Goal: Task Accomplishment & Management: Complete application form

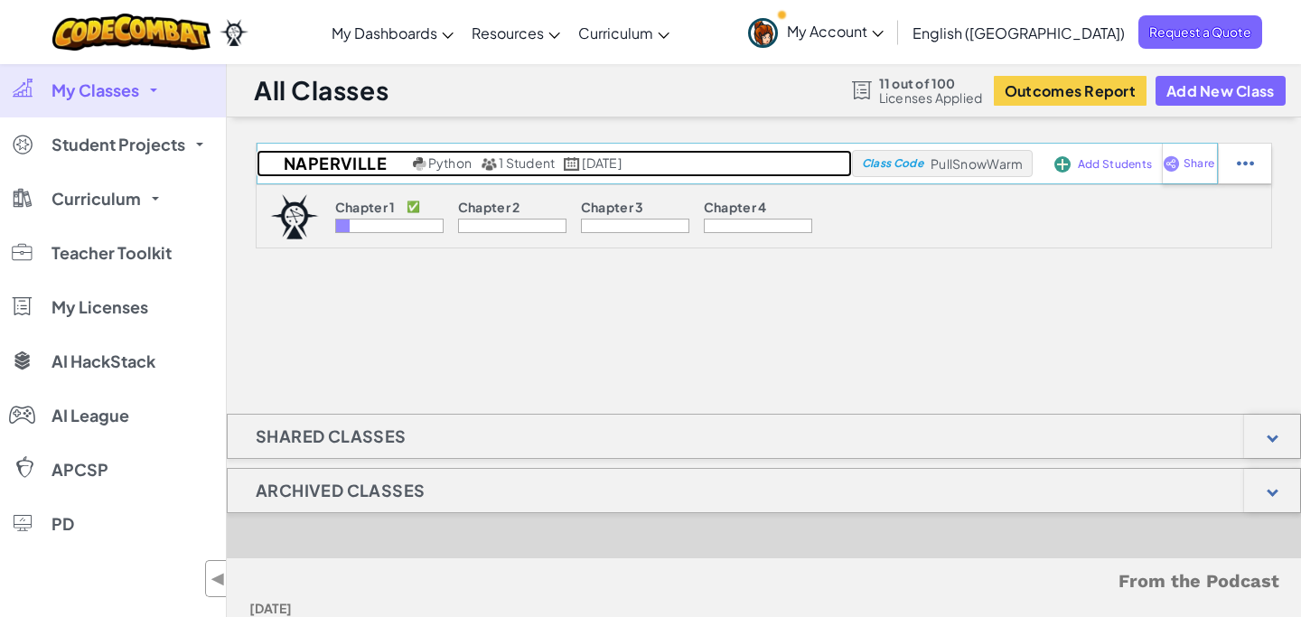
click at [336, 165] on h2 "Naperville" at bounding box center [333, 163] width 152 height 27
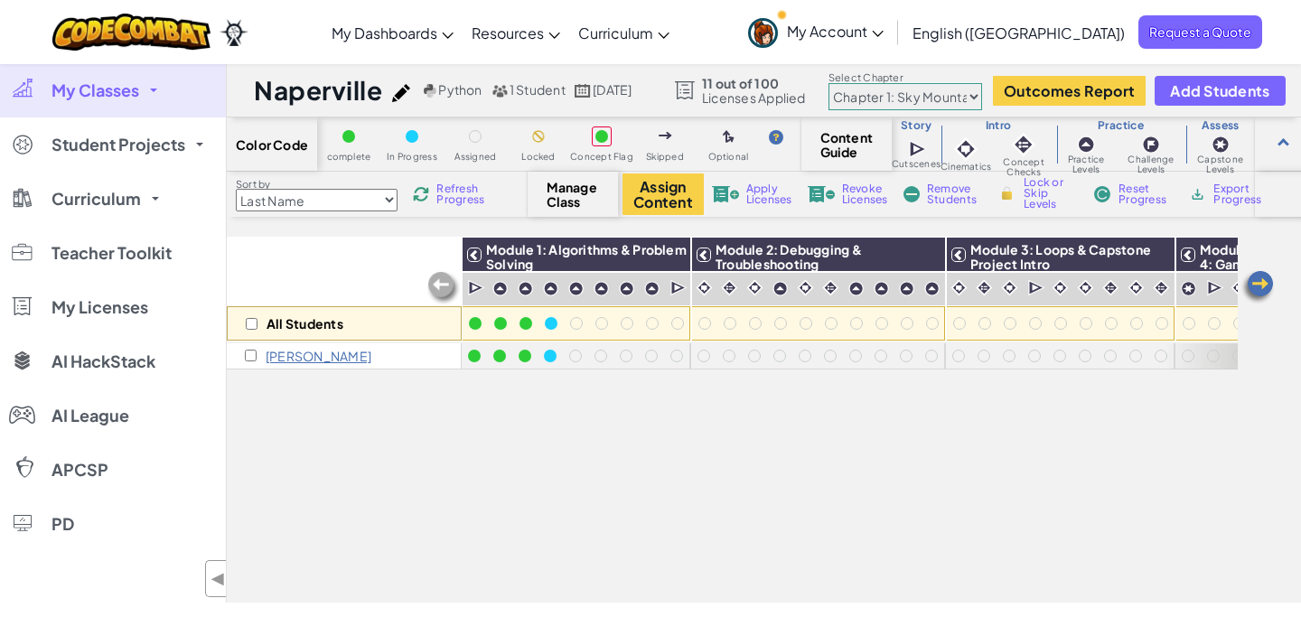
click at [883, 31] on span "My Account" at bounding box center [835, 31] width 97 height 19
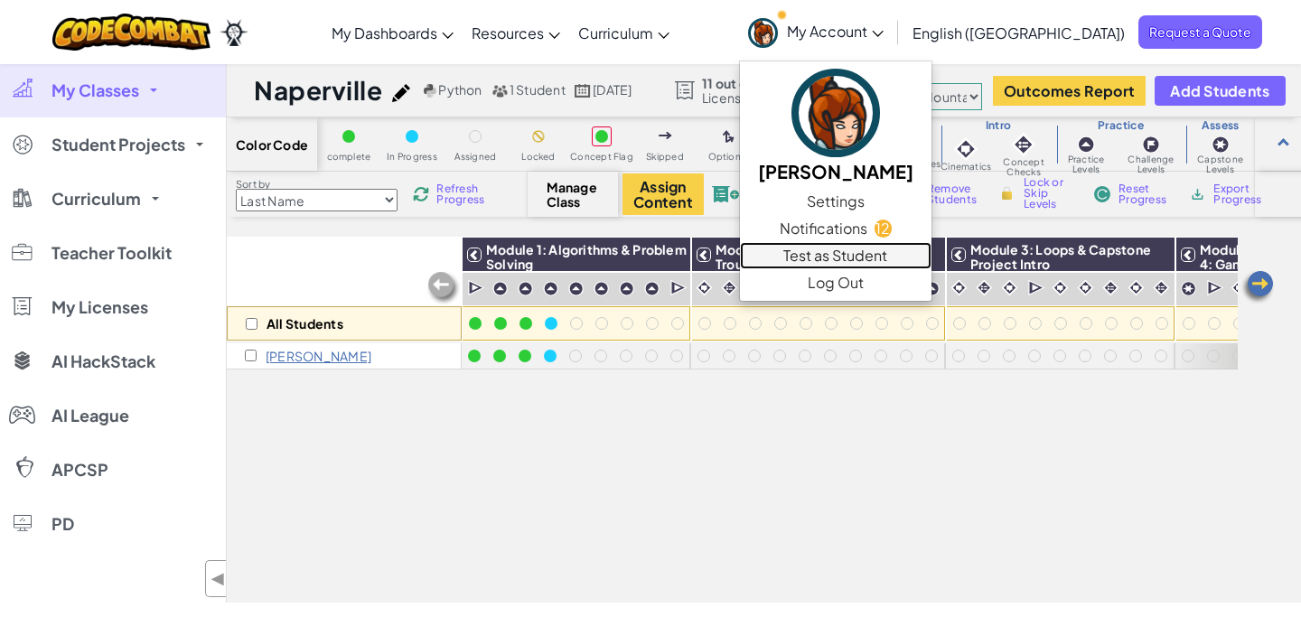
click at [931, 253] on link "Test as Student" at bounding box center [836, 255] width 192 height 27
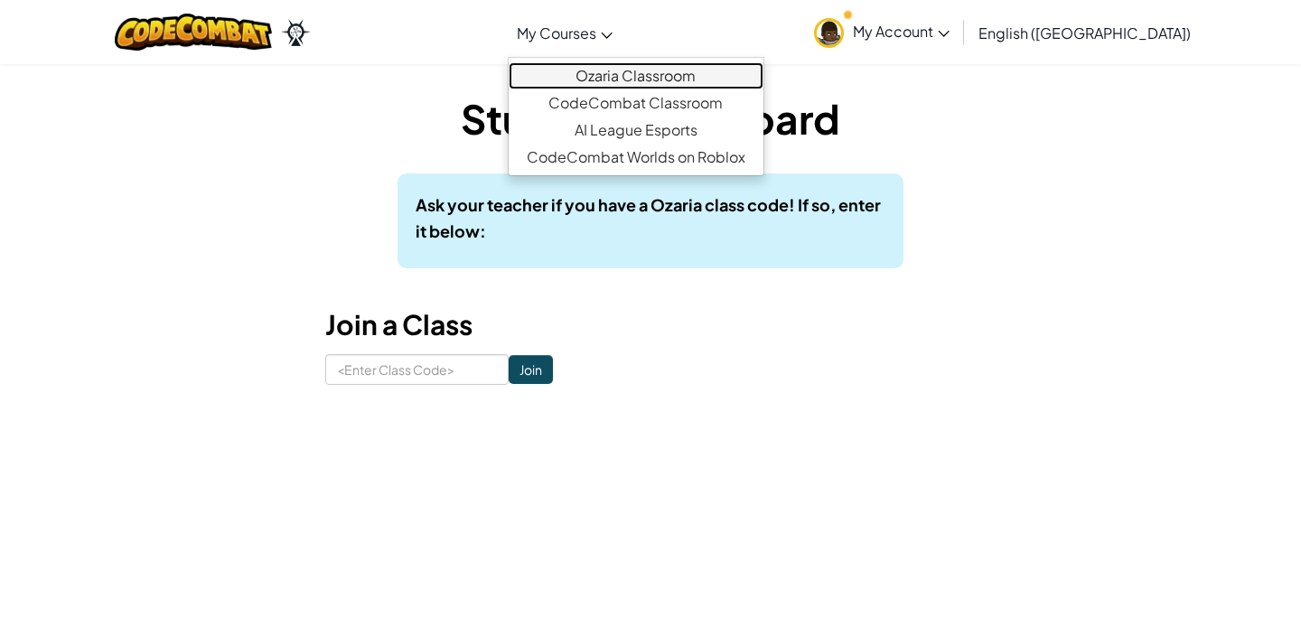
click at [683, 77] on link "Ozaria Classroom" at bounding box center [636, 75] width 255 height 27
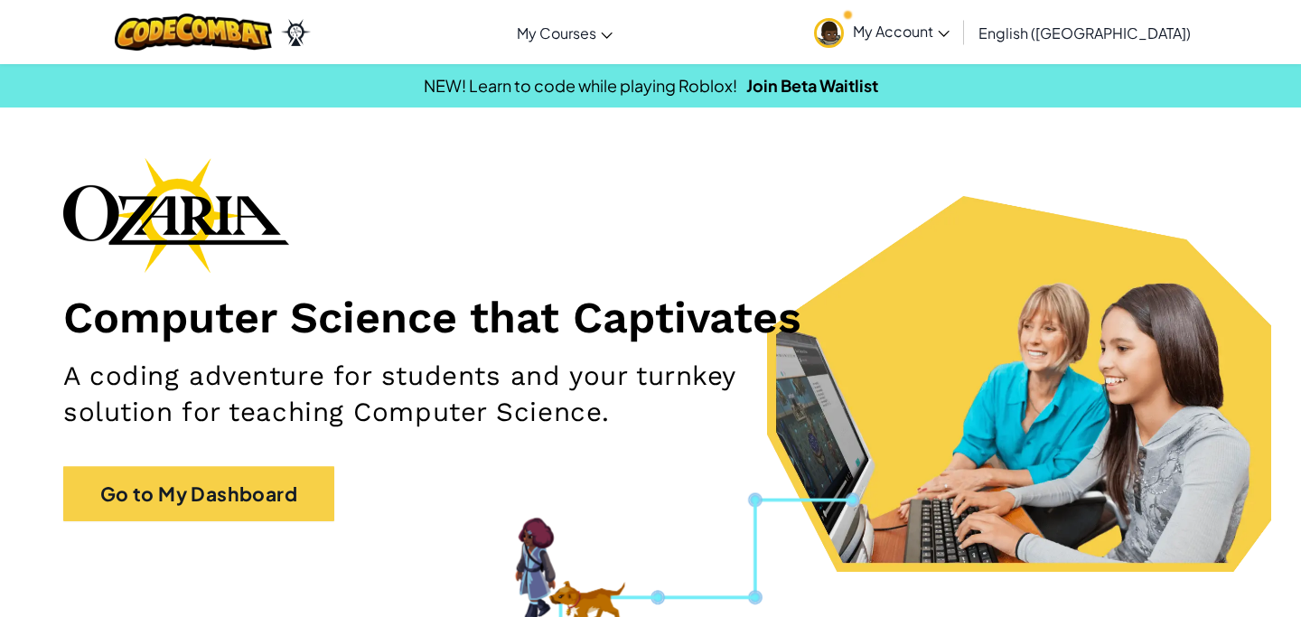
click at [949, 33] on span "My Account" at bounding box center [901, 31] width 97 height 19
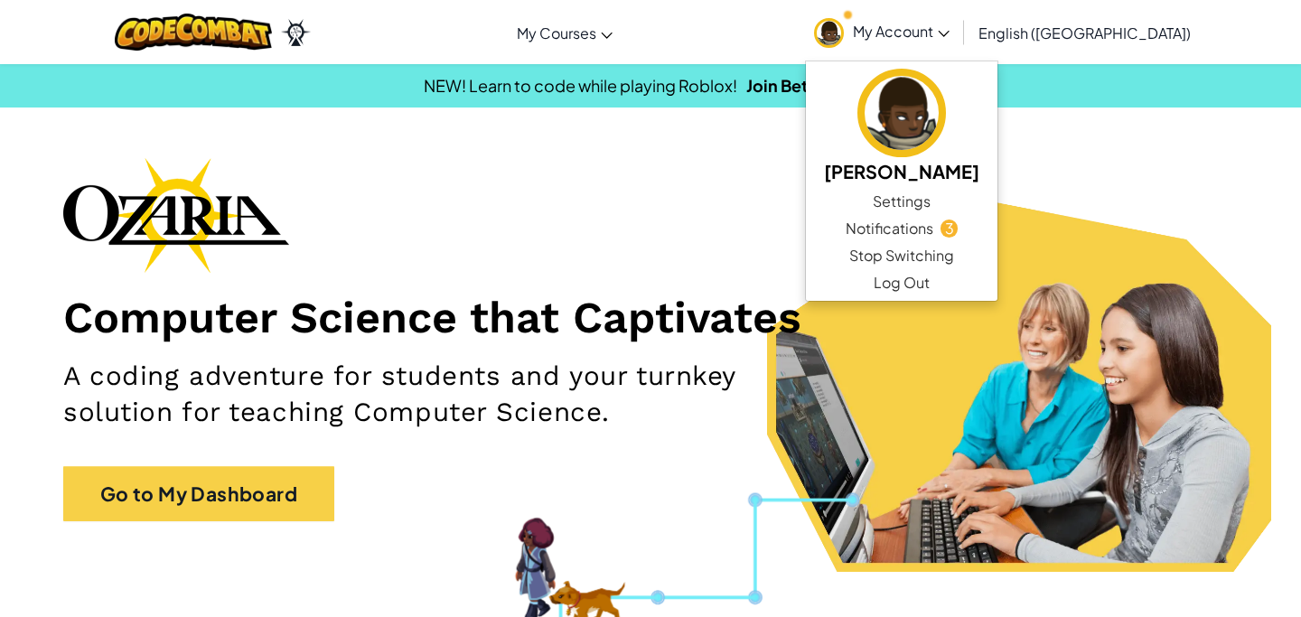
click at [949, 33] on span "My Account" at bounding box center [901, 31] width 97 height 19
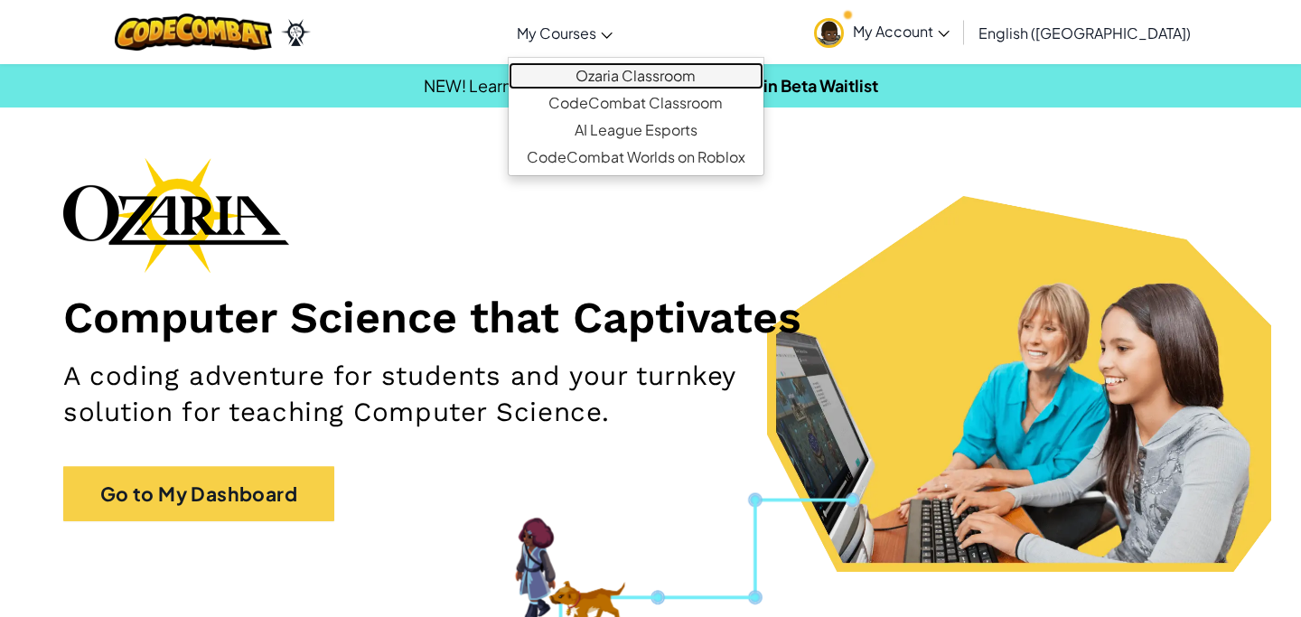
click at [670, 67] on link "Ozaria Classroom" at bounding box center [636, 75] width 255 height 27
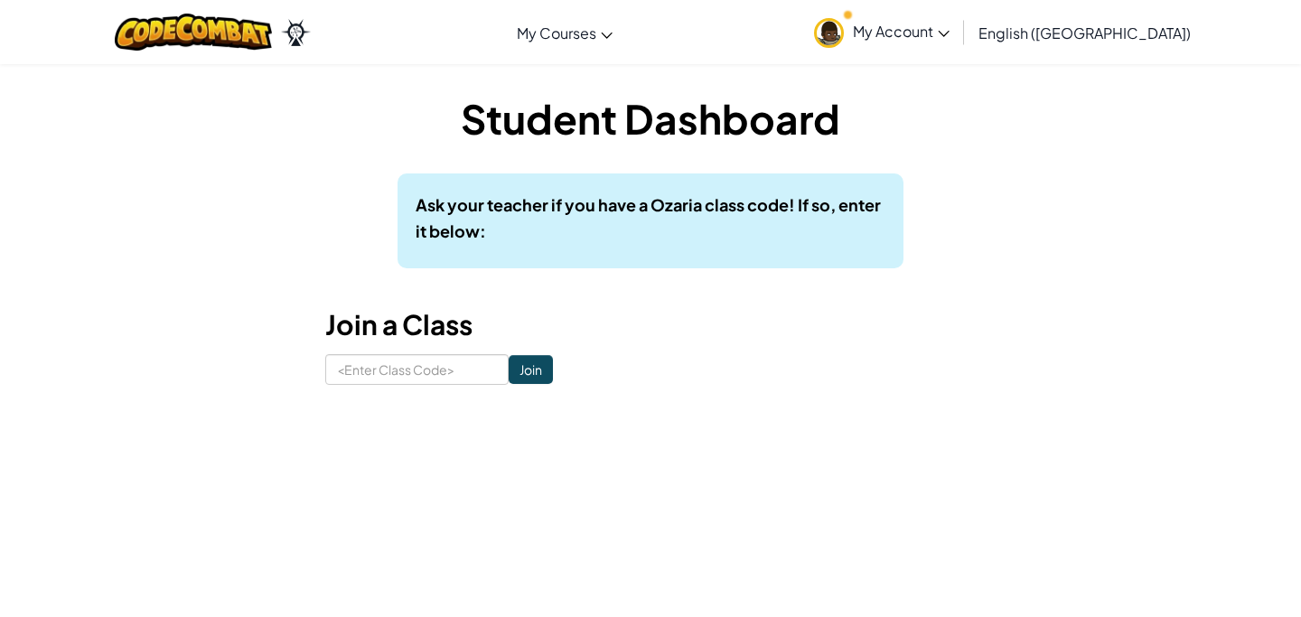
click at [949, 23] on span "My Account" at bounding box center [901, 31] width 97 height 19
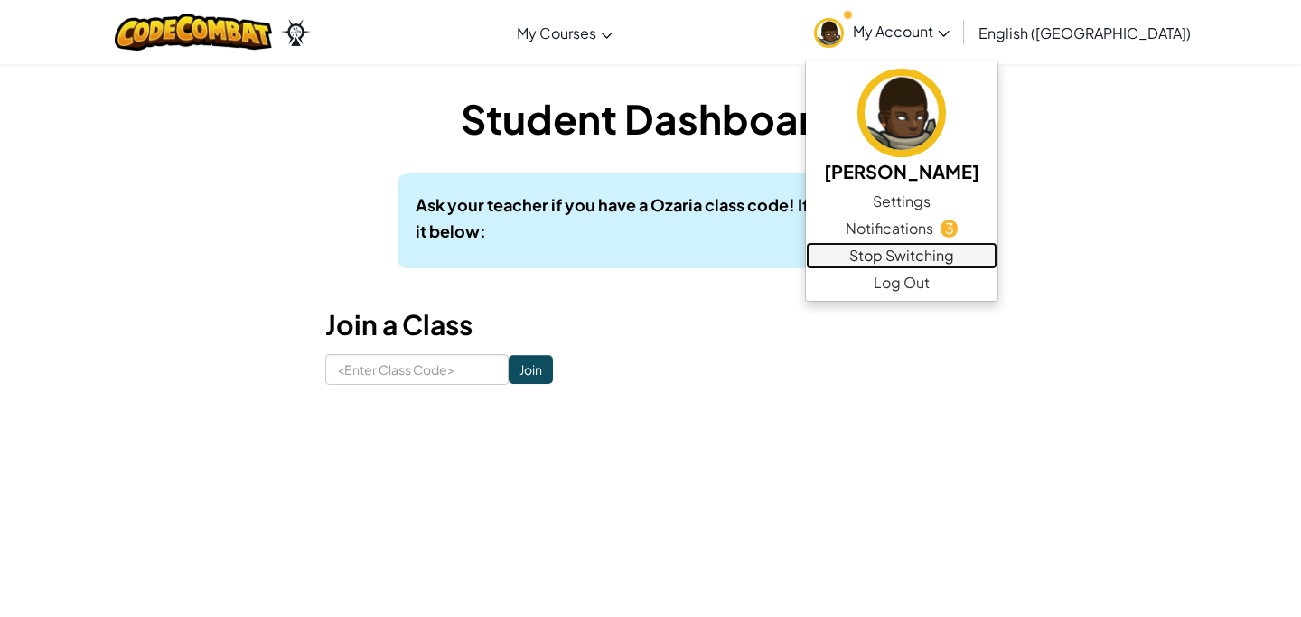
click at [987, 261] on link "Stop Switching" at bounding box center [902, 255] width 192 height 27
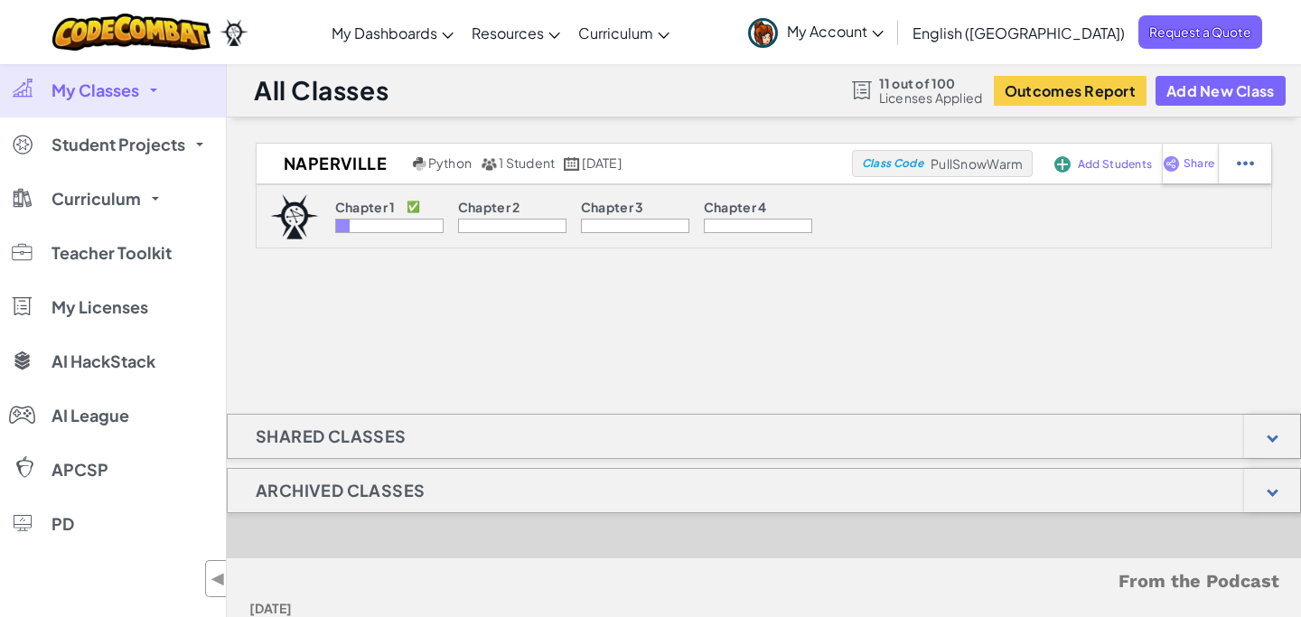
click at [893, 48] on link "My Account" at bounding box center [816, 32] width 154 height 57
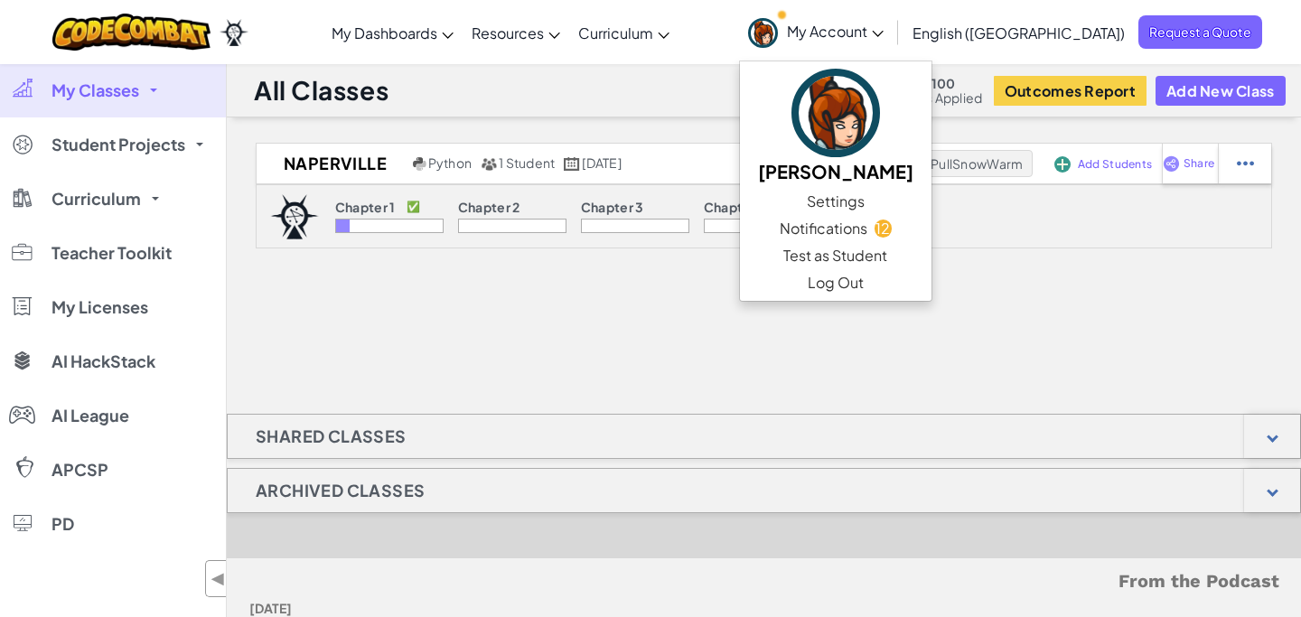
click at [1127, 226] on div "Chapter 1 ✅ Chapter 2 Chapter 3 Chapter 4" at bounding box center [764, 216] width 1016 height 64
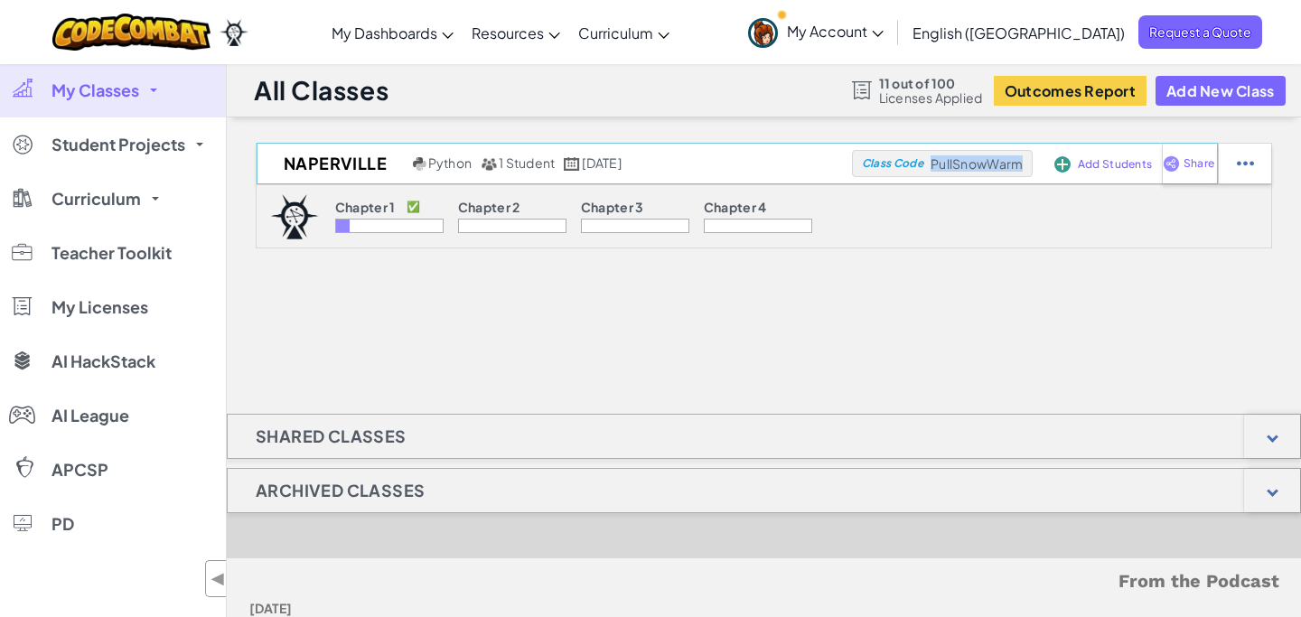
drag, startPoint x: 1028, startPoint y: 166, endPoint x: 932, endPoint y: 165, distance: 95.8
click at [932, 165] on div "Class Code PullSnowWarm" at bounding box center [942, 163] width 181 height 27
copy span "PullSnowWarm"
click at [883, 22] on span "My Account" at bounding box center [835, 31] width 97 height 19
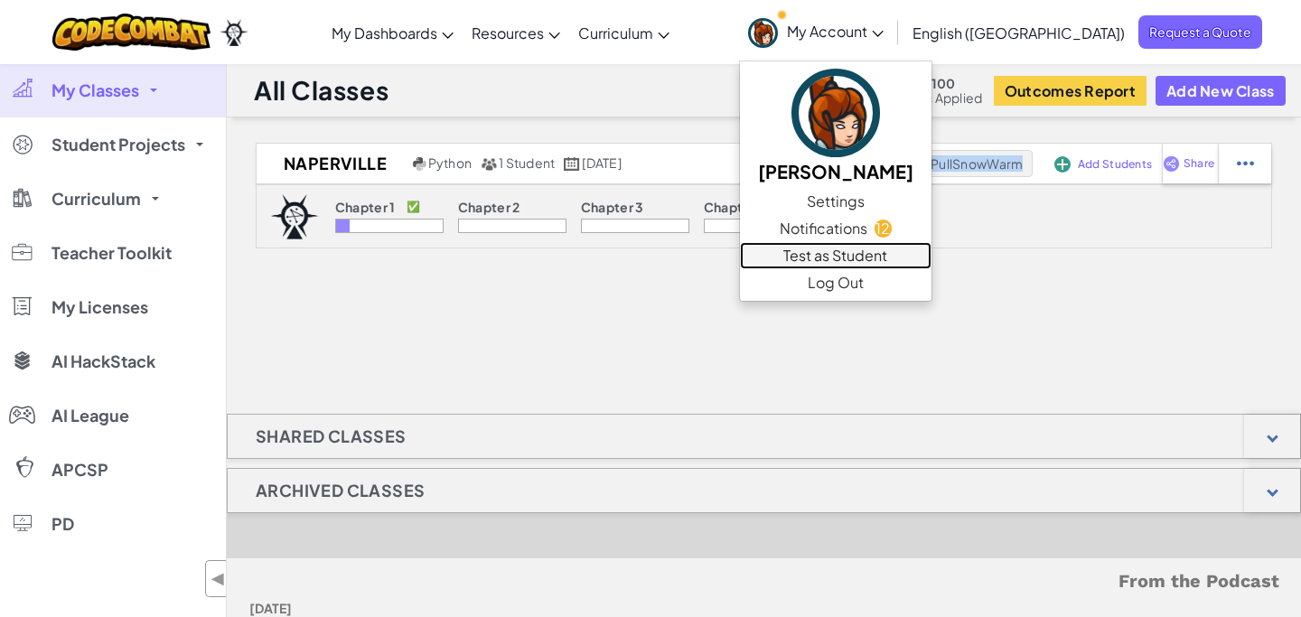
click at [931, 253] on link "Test as Student" at bounding box center [836, 255] width 192 height 27
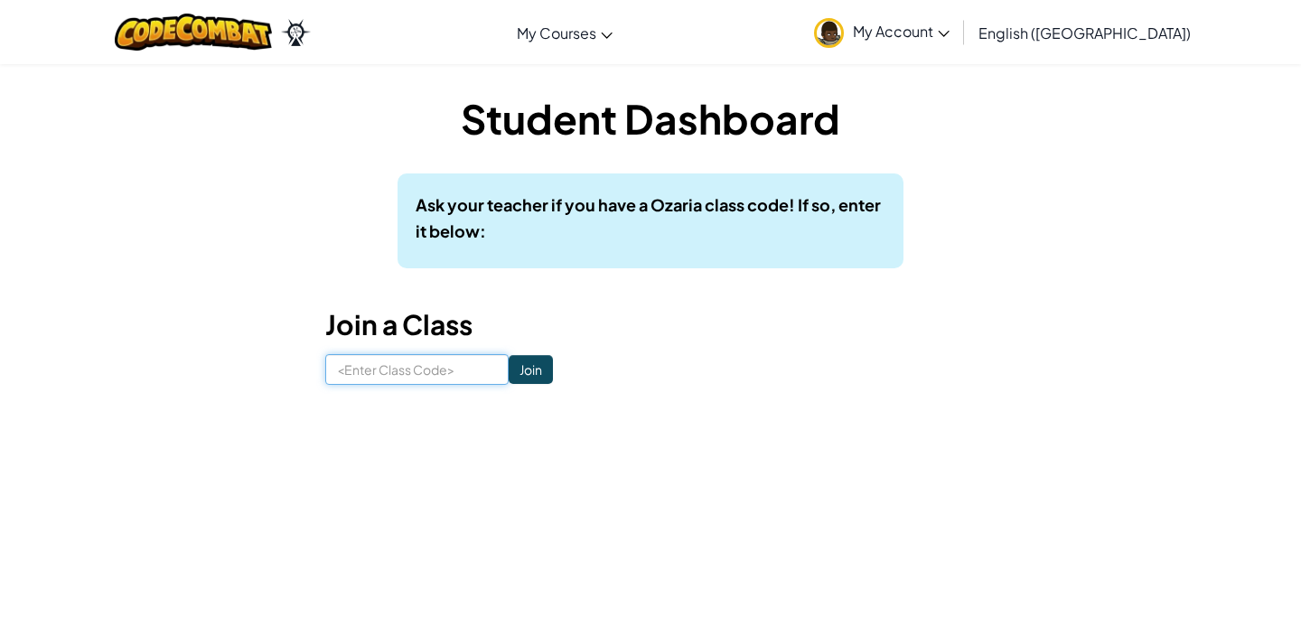
click at [458, 365] on input at bounding box center [416, 369] width 183 height 31
paste input "PullSnowWarm"
type input "PullSnowWarm"
click at [509, 378] on input "Join" at bounding box center [531, 369] width 44 height 29
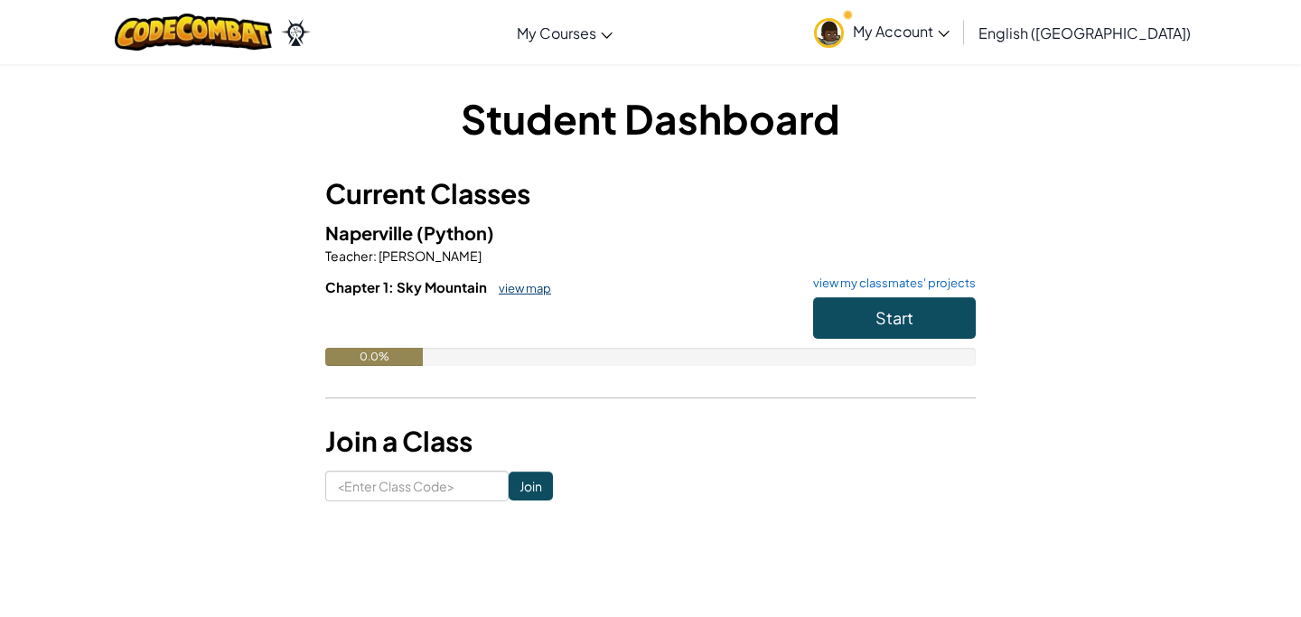
click at [540, 285] on link "view map" at bounding box center [520, 288] width 61 height 14
